Goal: Information Seeking & Learning: Learn about a topic

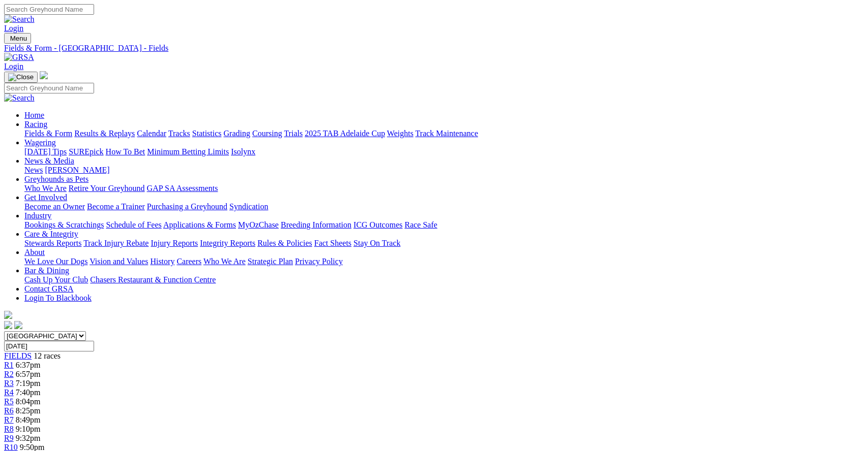
scroll to position [1541, 0]
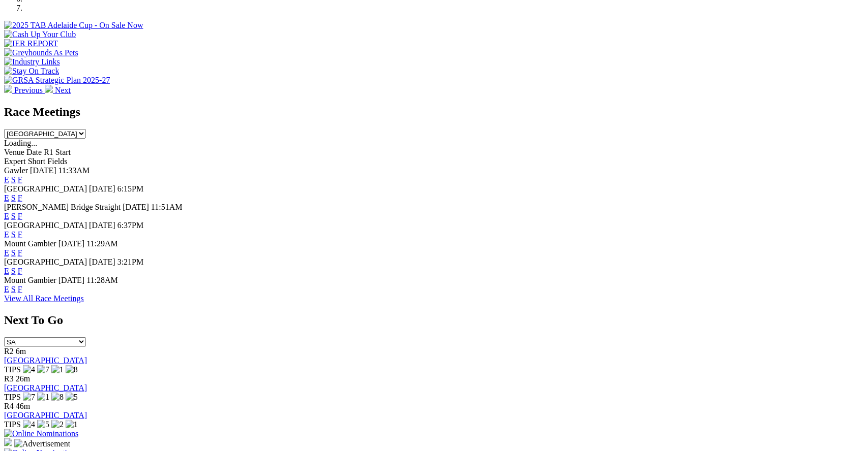
scroll to position [374, 0]
click at [22, 275] on link "F" at bounding box center [20, 270] width 5 height 9
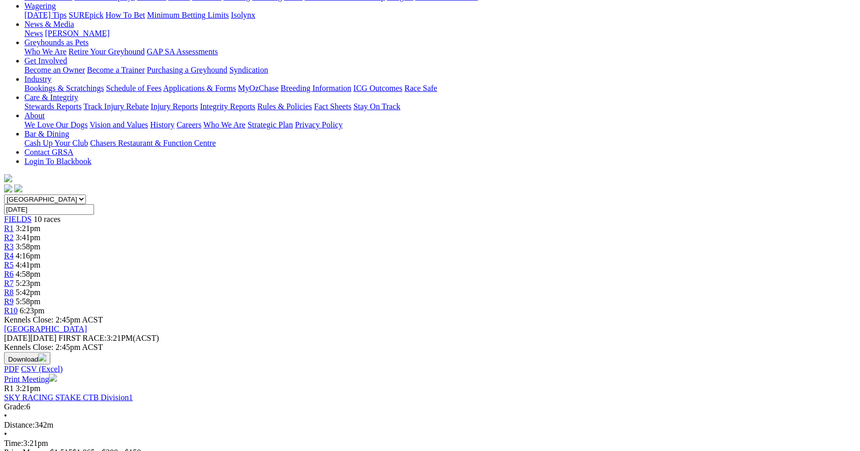
scroll to position [134, 0]
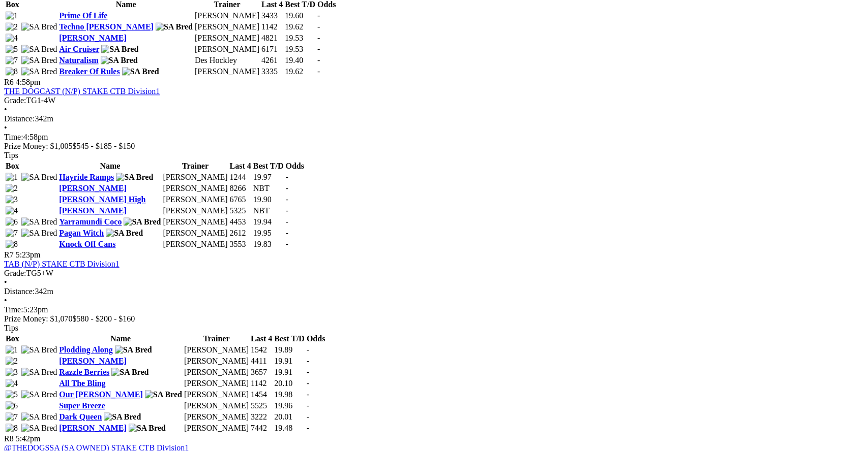
scroll to position [1250, 0]
